Goal: Check status

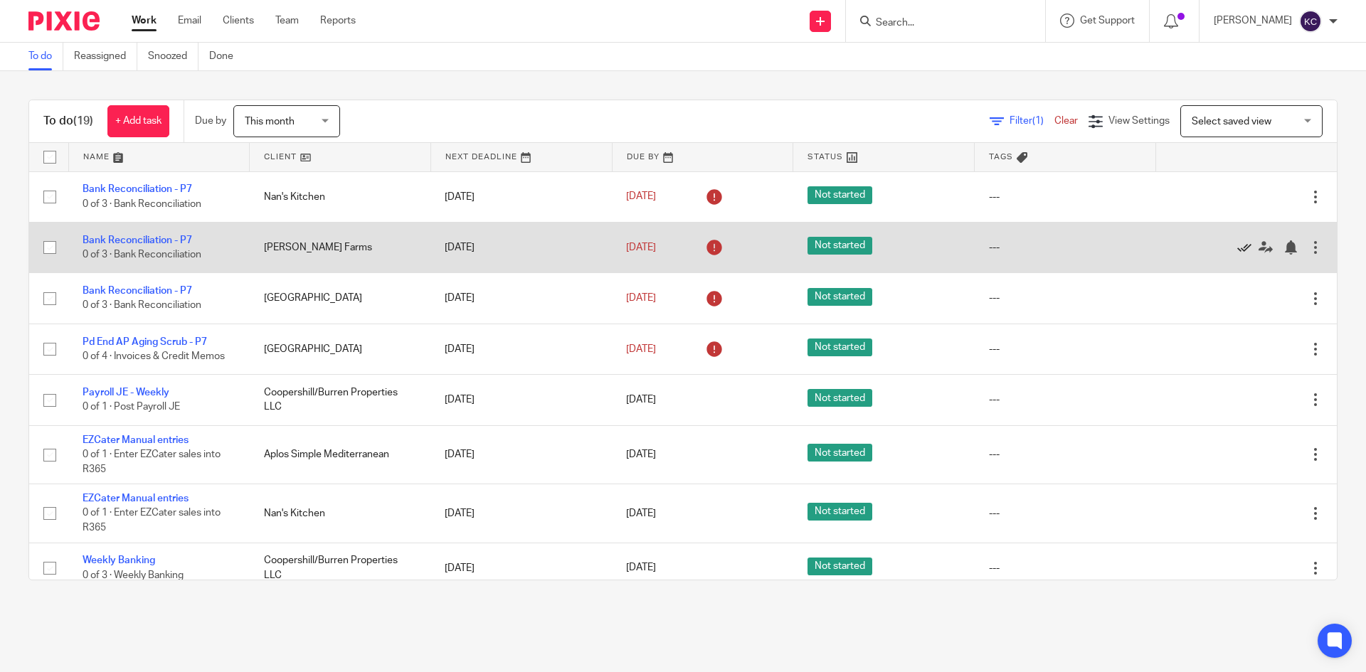
click at [1237, 246] on icon at bounding box center [1244, 248] width 14 height 14
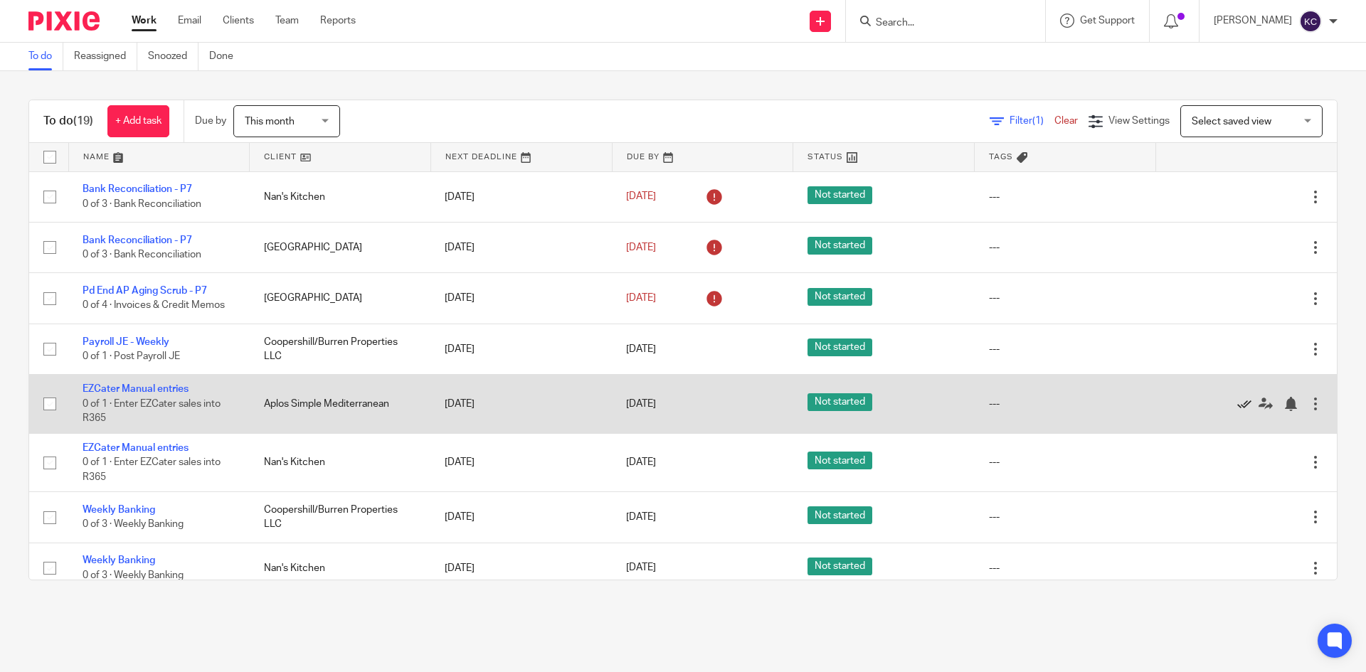
click at [1237, 403] on icon at bounding box center [1244, 404] width 14 height 14
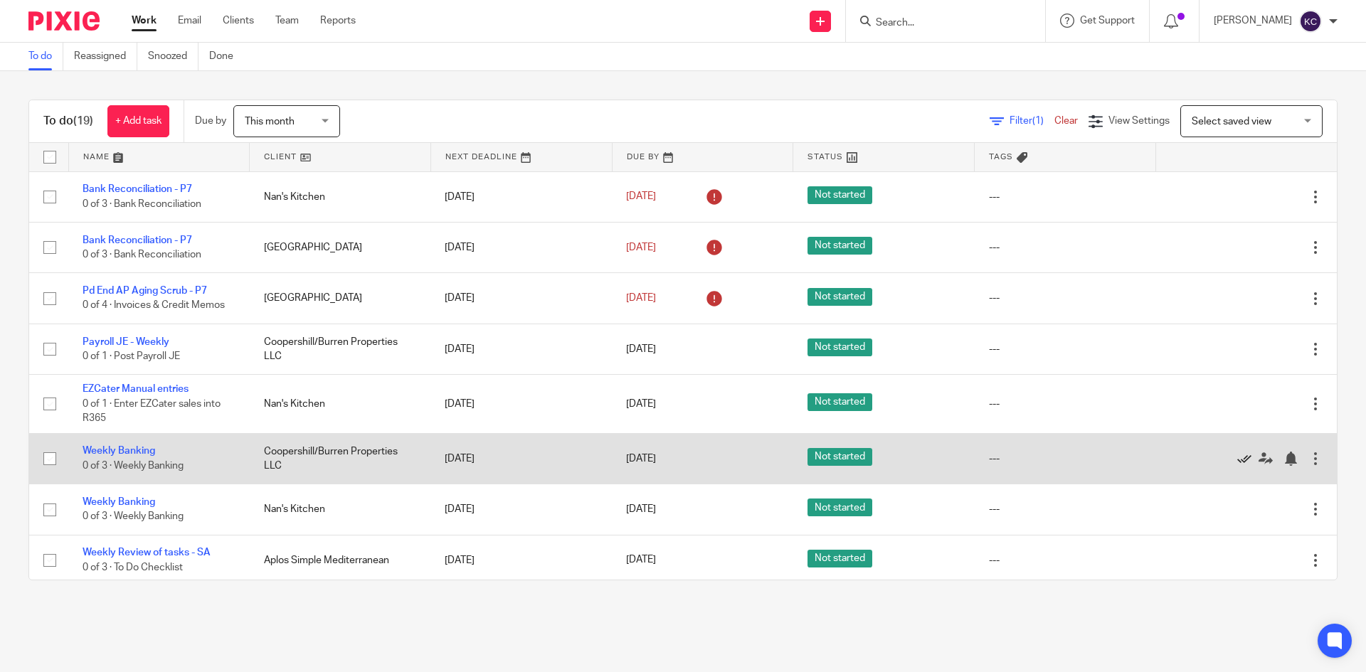
click at [1237, 461] on icon at bounding box center [1244, 459] width 14 height 14
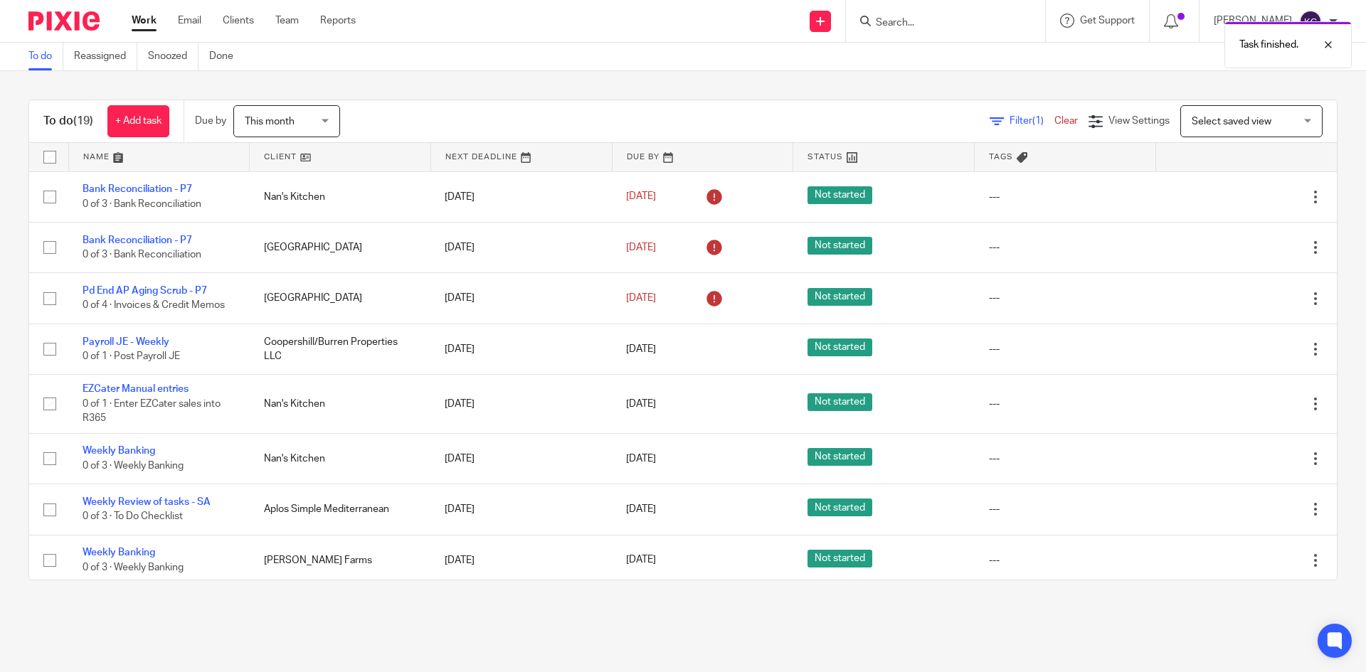
click at [1237, 461] on icon at bounding box center [1244, 459] width 14 height 14
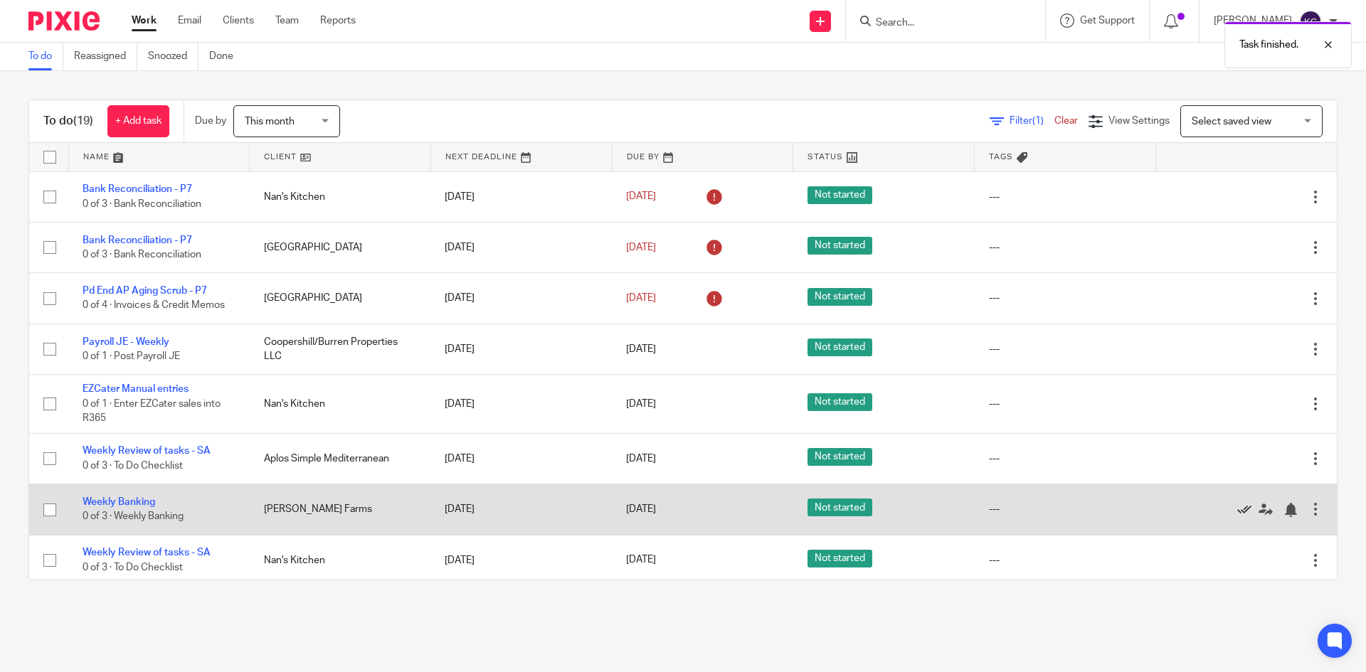
click at [1237, 507] on icon at bounding box center [1244, 510] width 14 height 14
click at [1237, 509] on icon at bounding box center [1244, 510] width 14 height 14
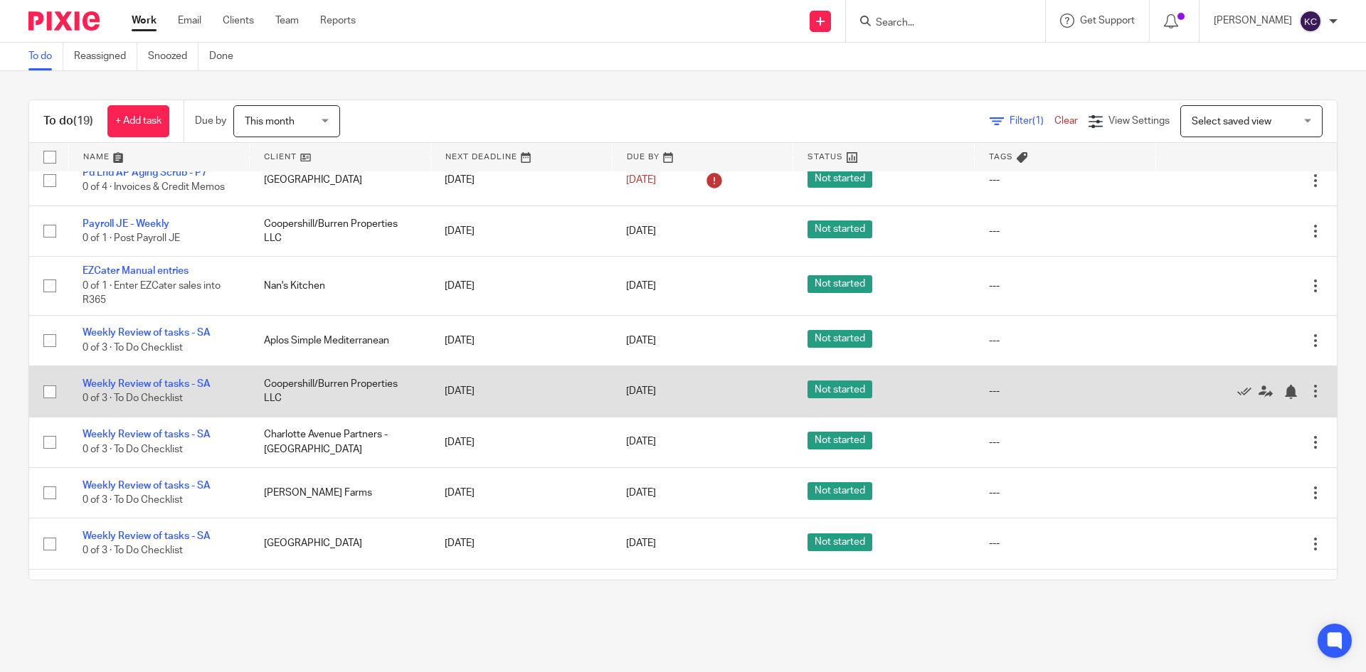
scroll to position [142, 0]
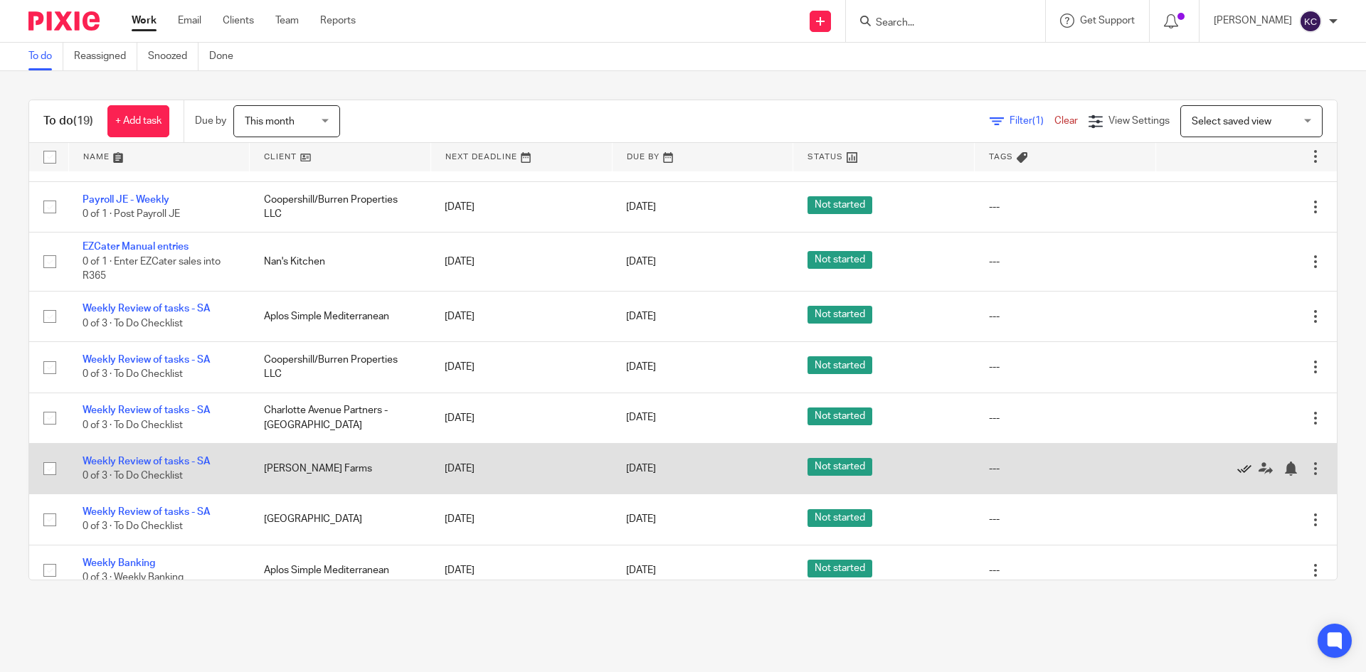
click at [1237, 472] on icon at bounding box center [1244, 469] width 14 height 14
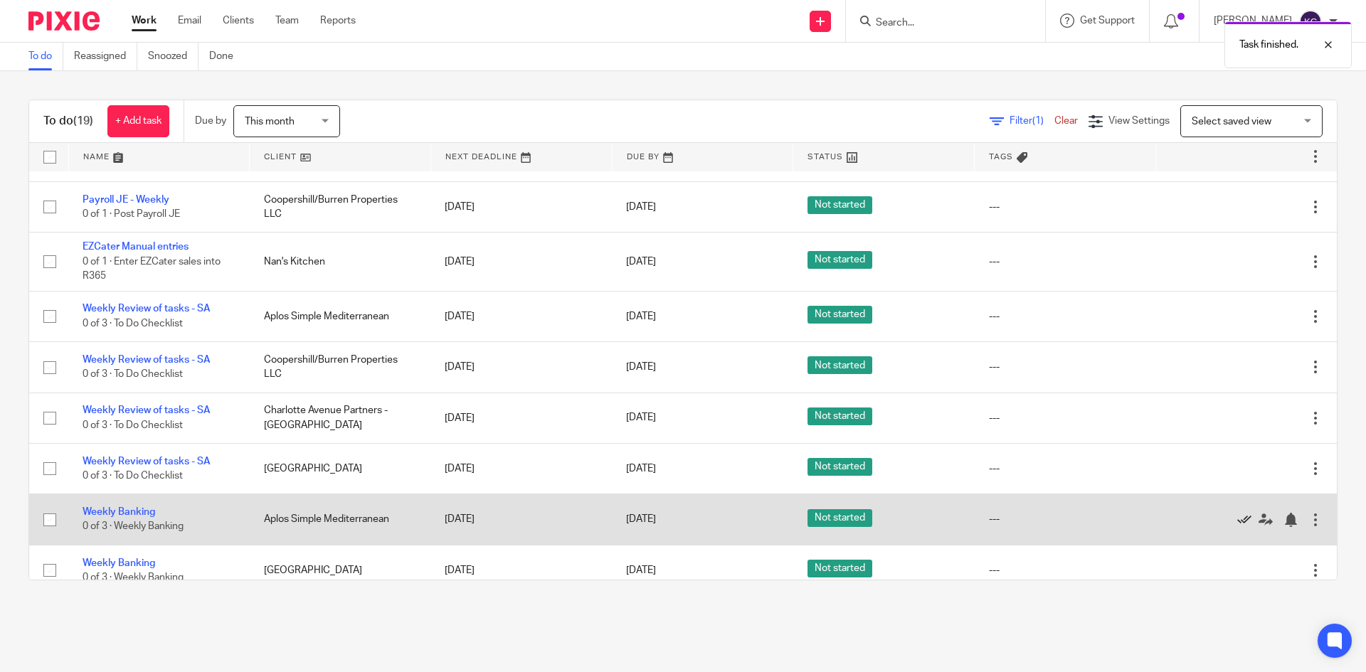
click at [1237, 515] on icon at bounding box center [1244, 520] width 14 height 14
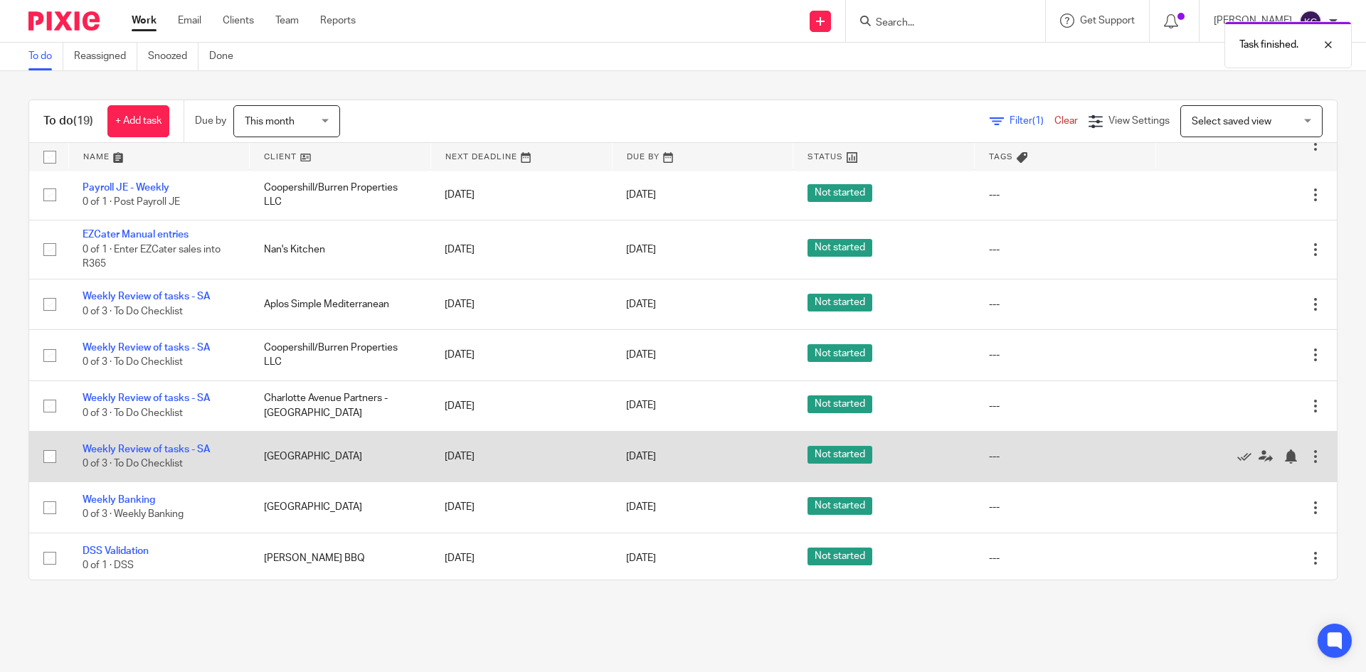
scroll to position [158, 0]
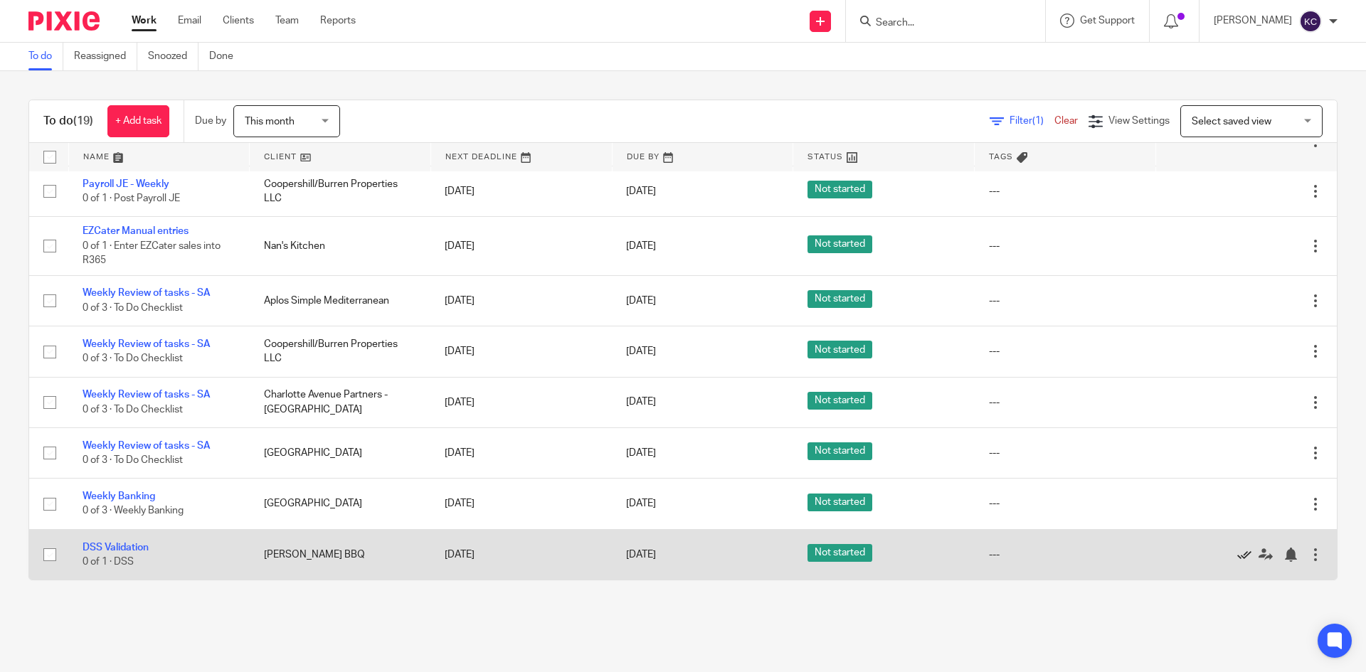
click at [1237, 554] on icon at bounding box center [1244, 555] width 14 height 14
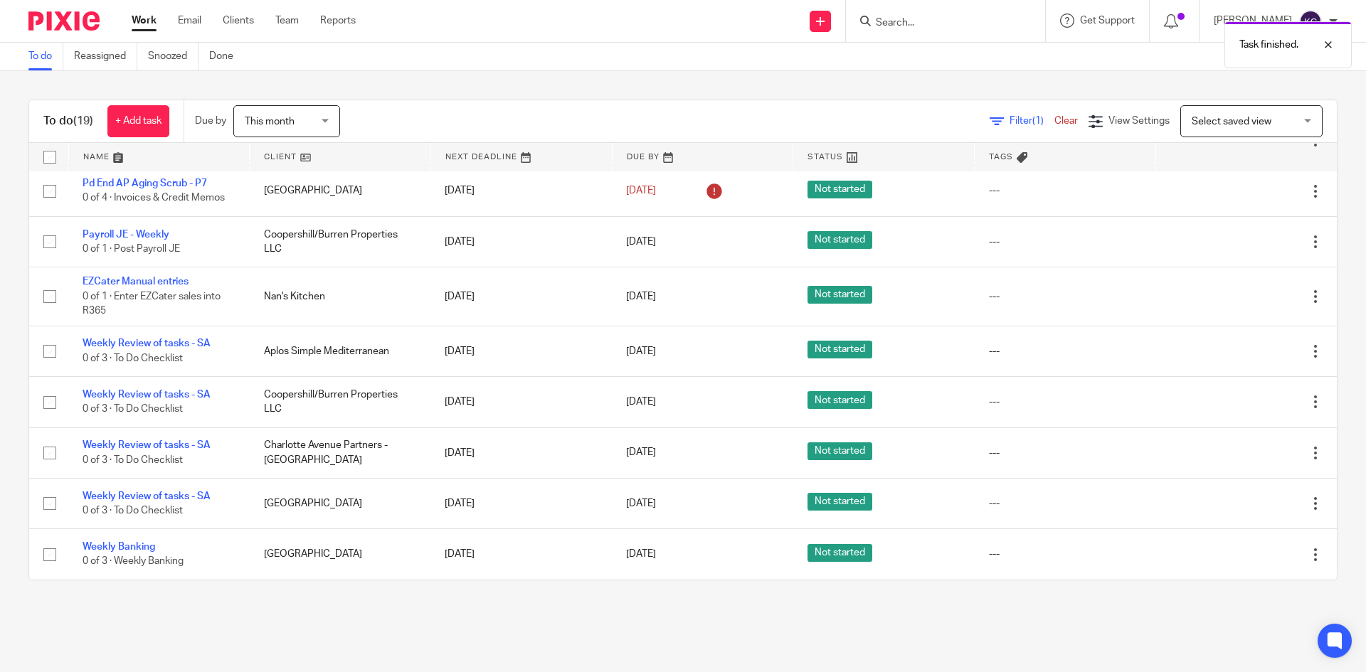
scroll to position [107, 0]
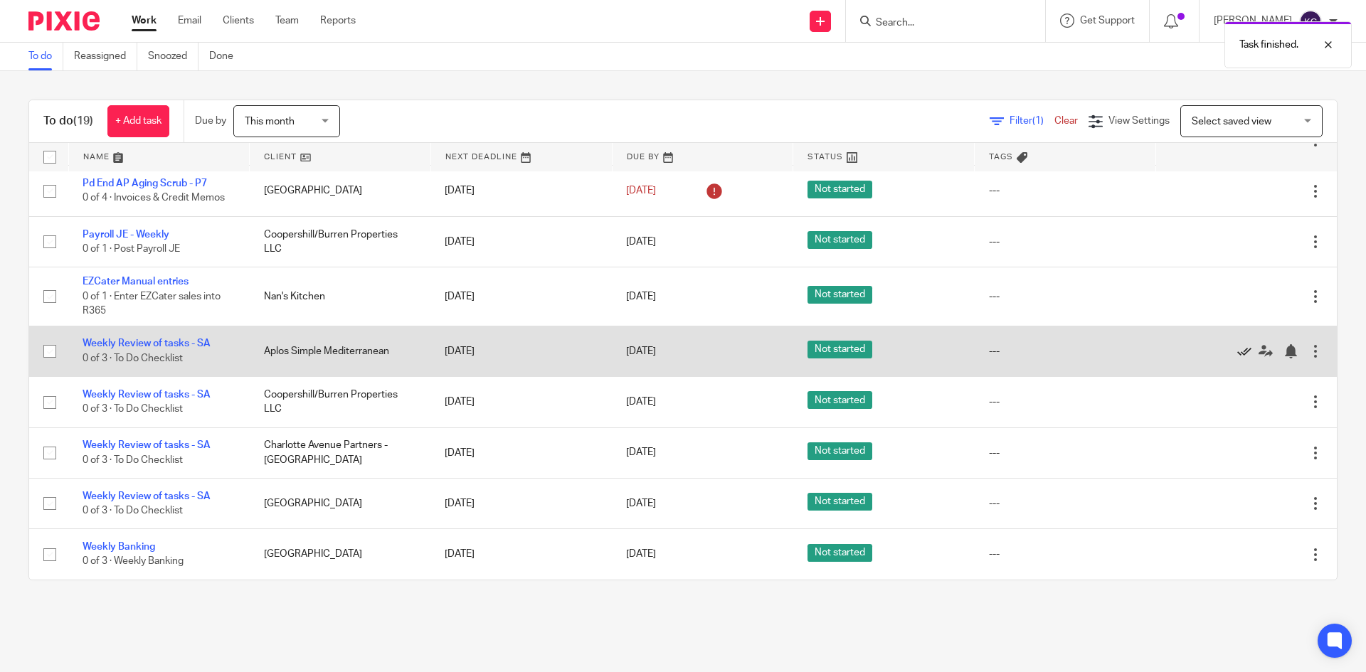
click at [1237, 349] on icon at bounding box center [1244, 351] width 14 height 14
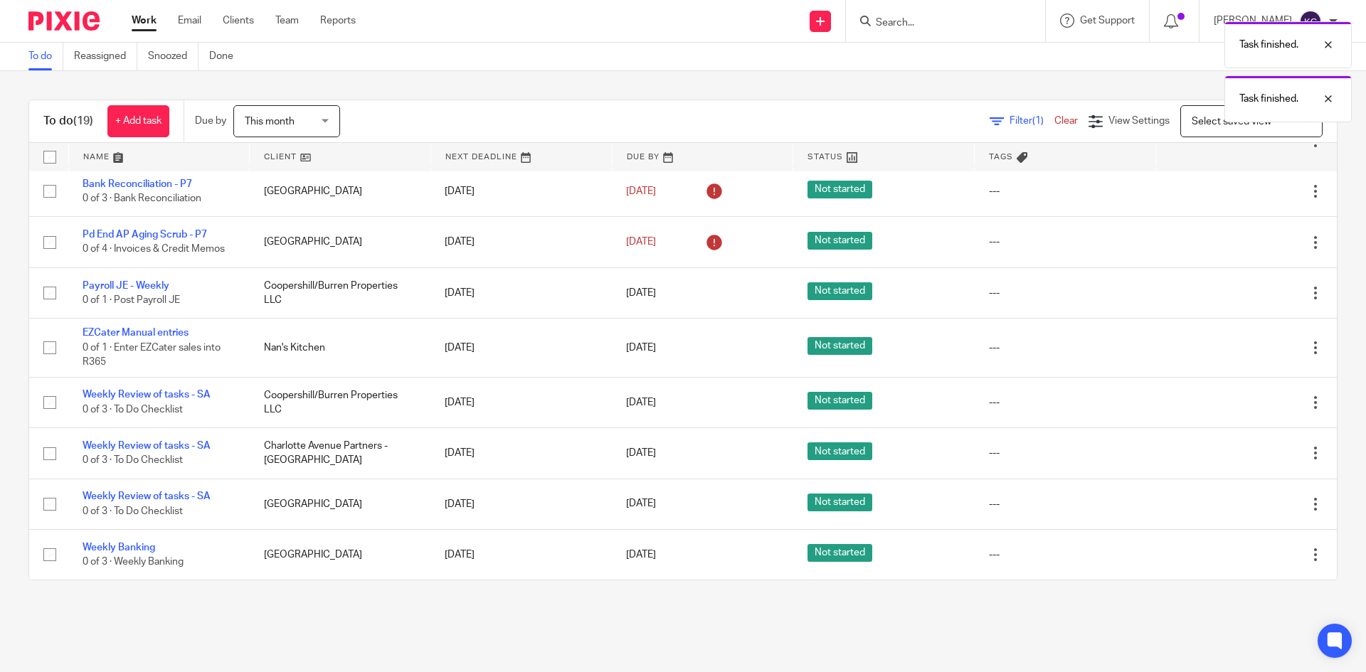
scroll to position [56, 0]
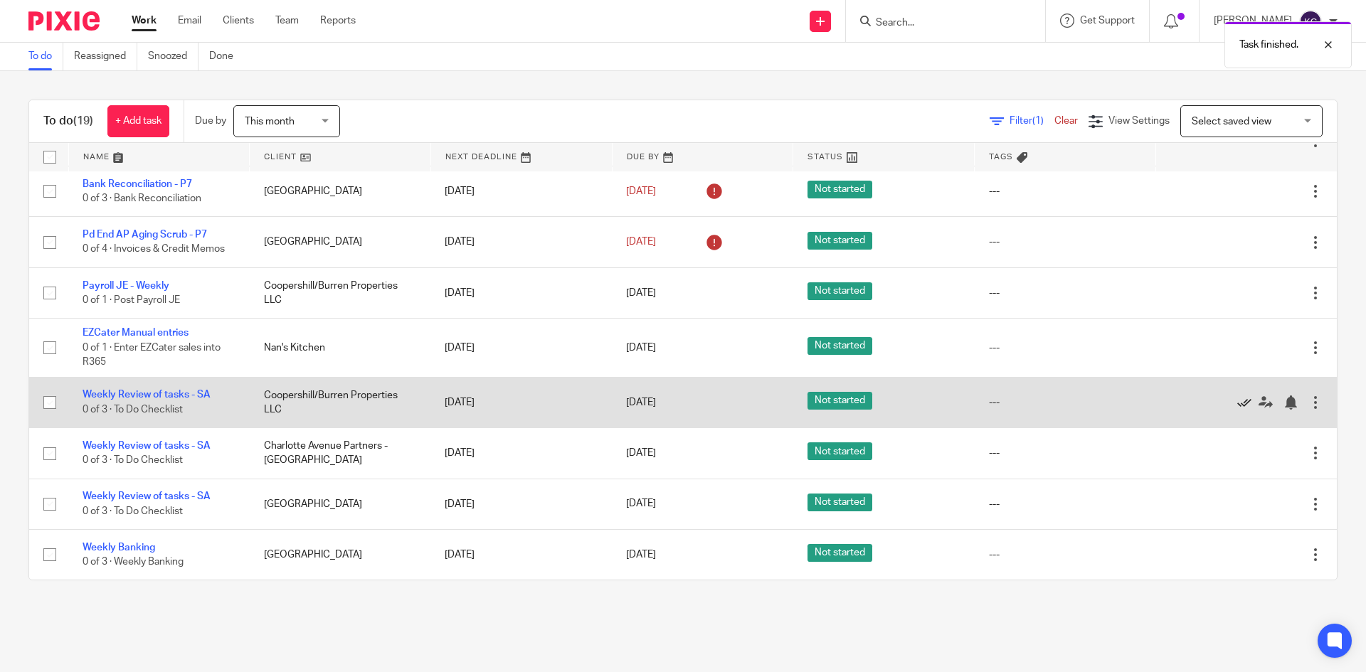
click at [1237, 403] on icon at bounding box center [1244, 403] width 14 height 14
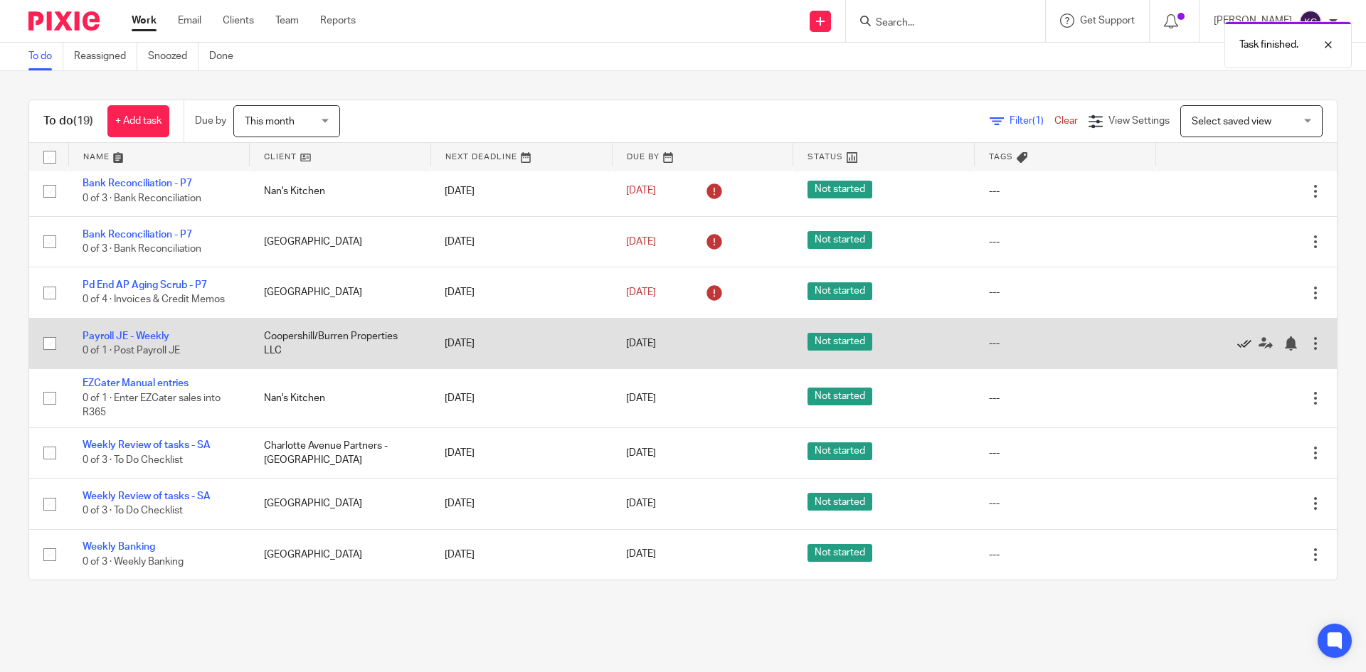
click at [1237, 343] on icon at bounding box center [1244, 344] width 14 height 14
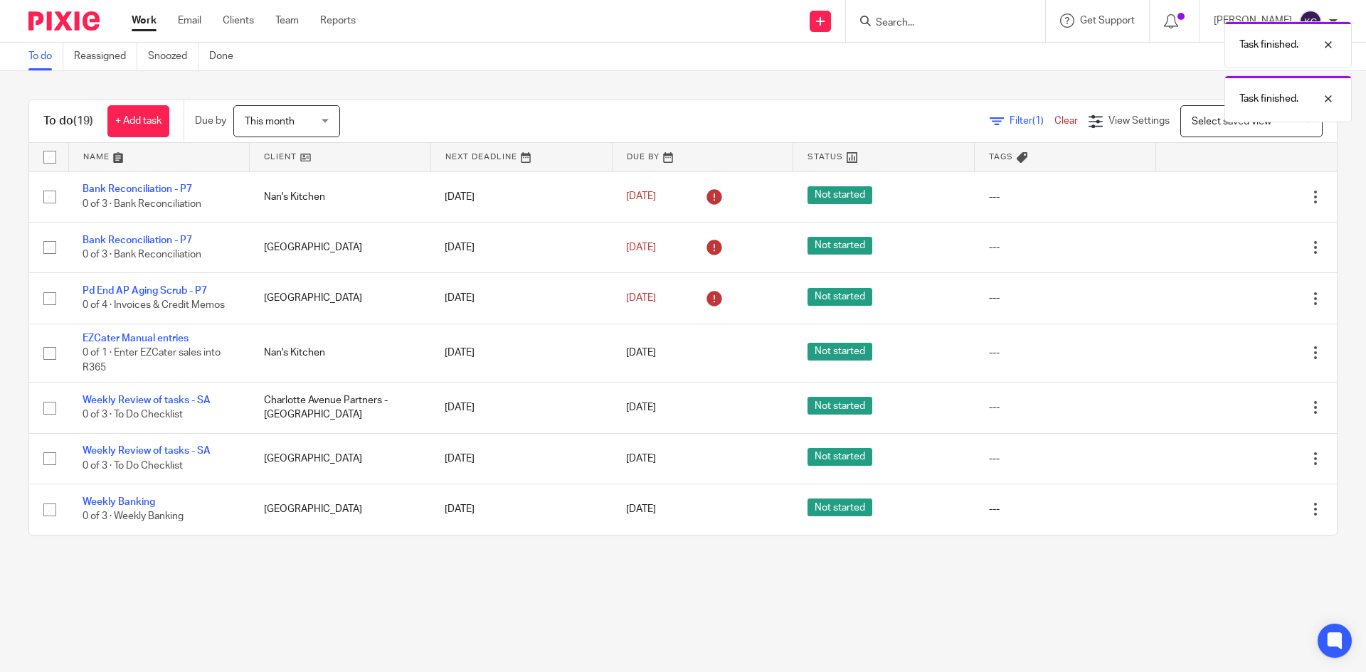
scroll to position [0, 0]
